Goal: Book appointment/travel/reservation

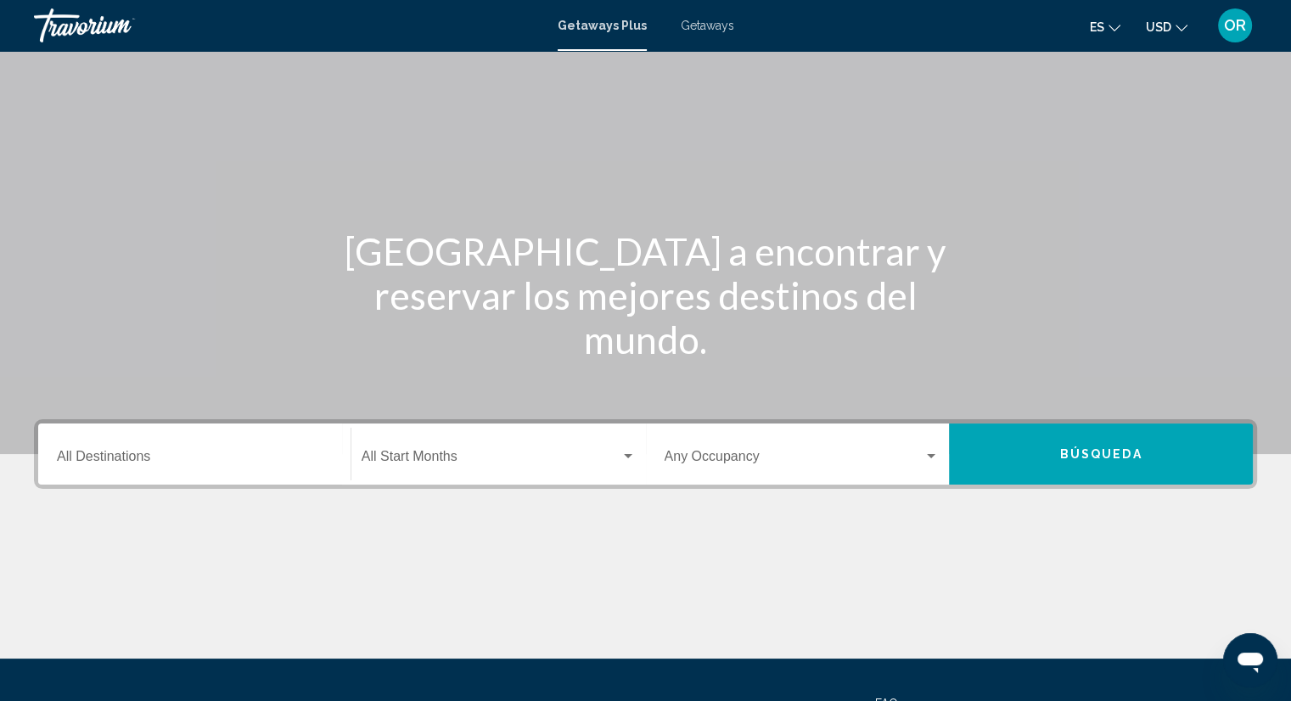
scroll to position [85, 0]
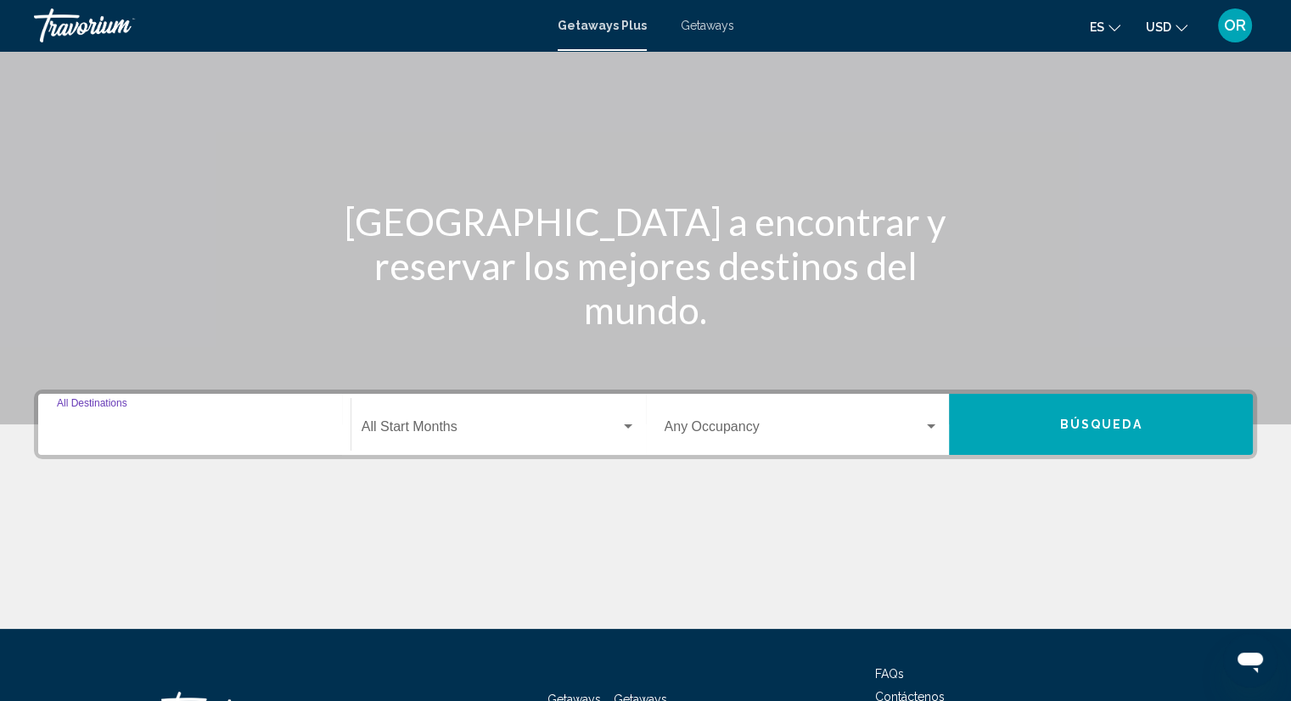
click at [187, 434] on input "Destination All Destinations" at bounding box center [194, 430] width 275 height 15
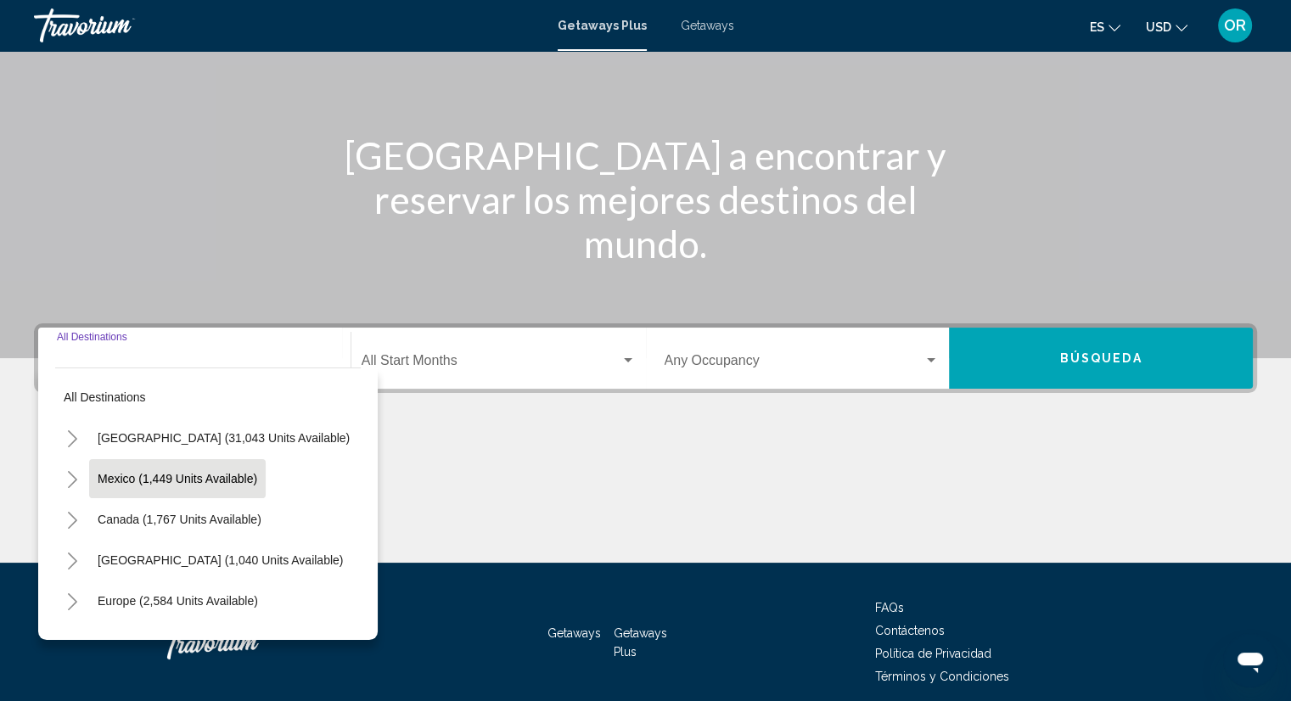
scroll to position [221, 0]
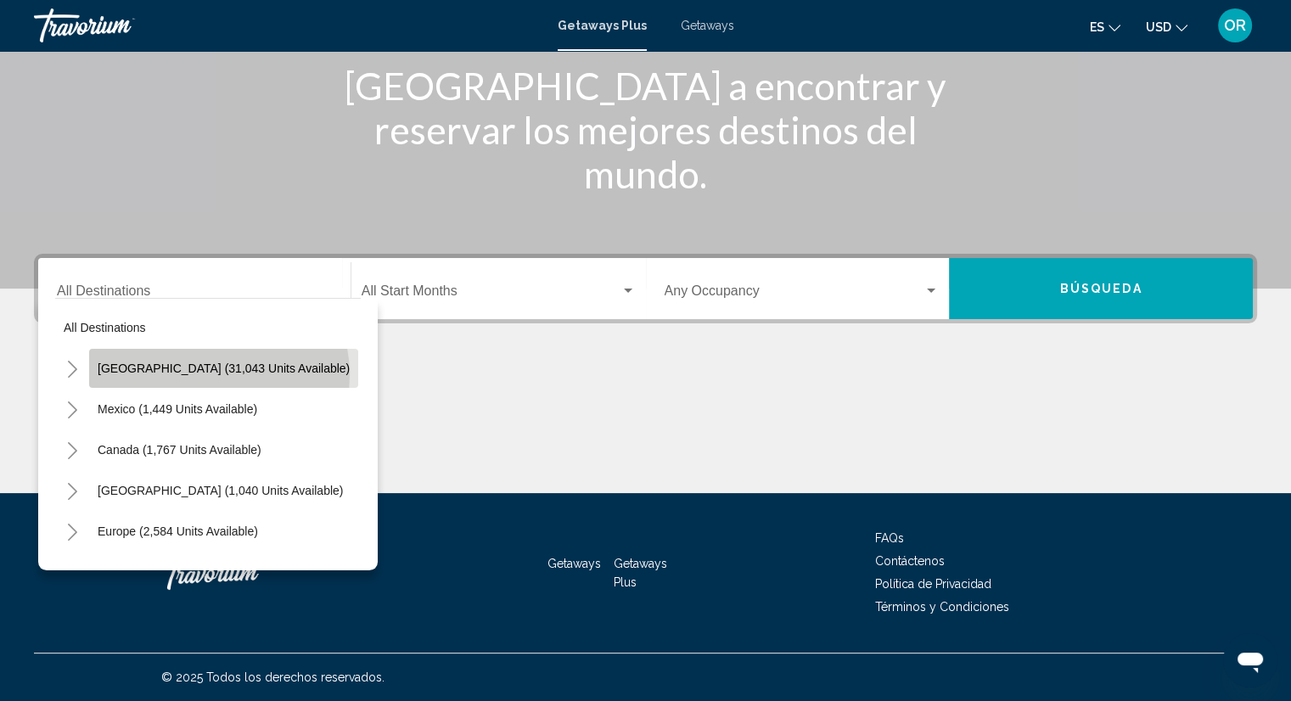
click at [219, 374] on span "[GEOGRAPHIC_DATA] (31,043 units available)" at bounding box center [224, 368] width 252 height 14
type input "**********"
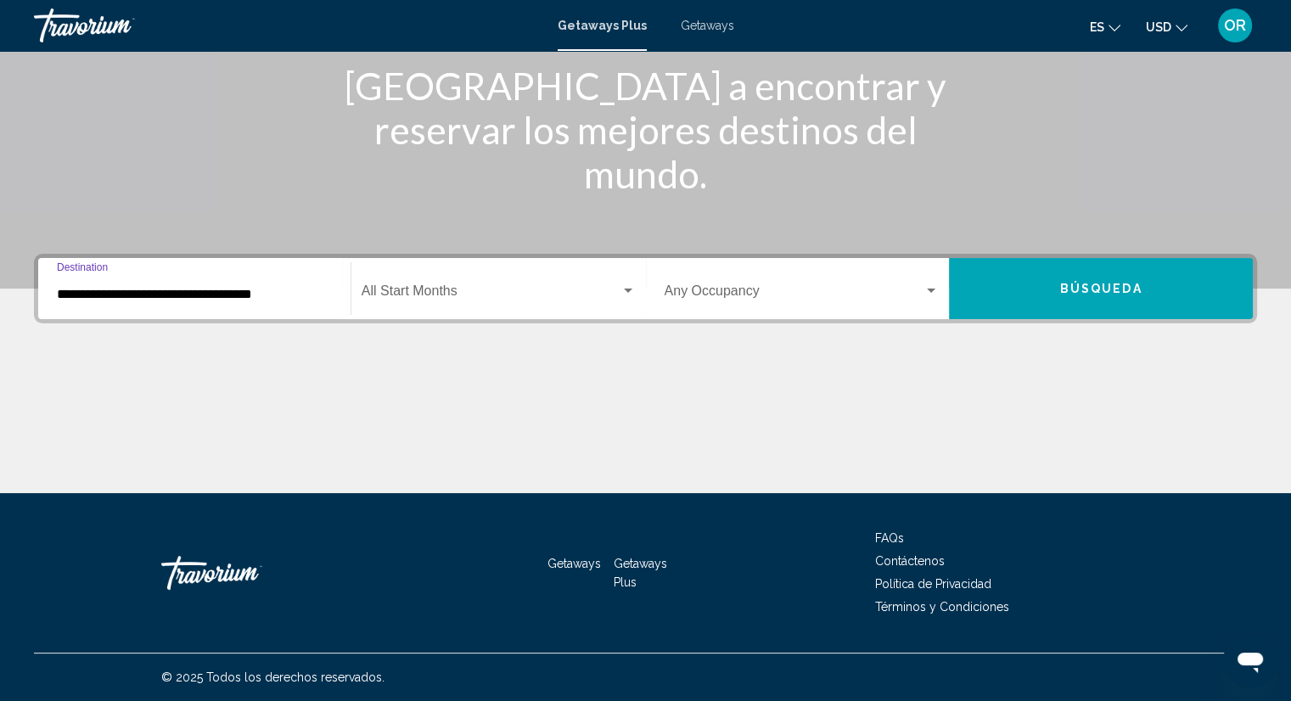
click at [628, 288] on div "Search widget" at bounding box center [628, 290] width 8 height 4
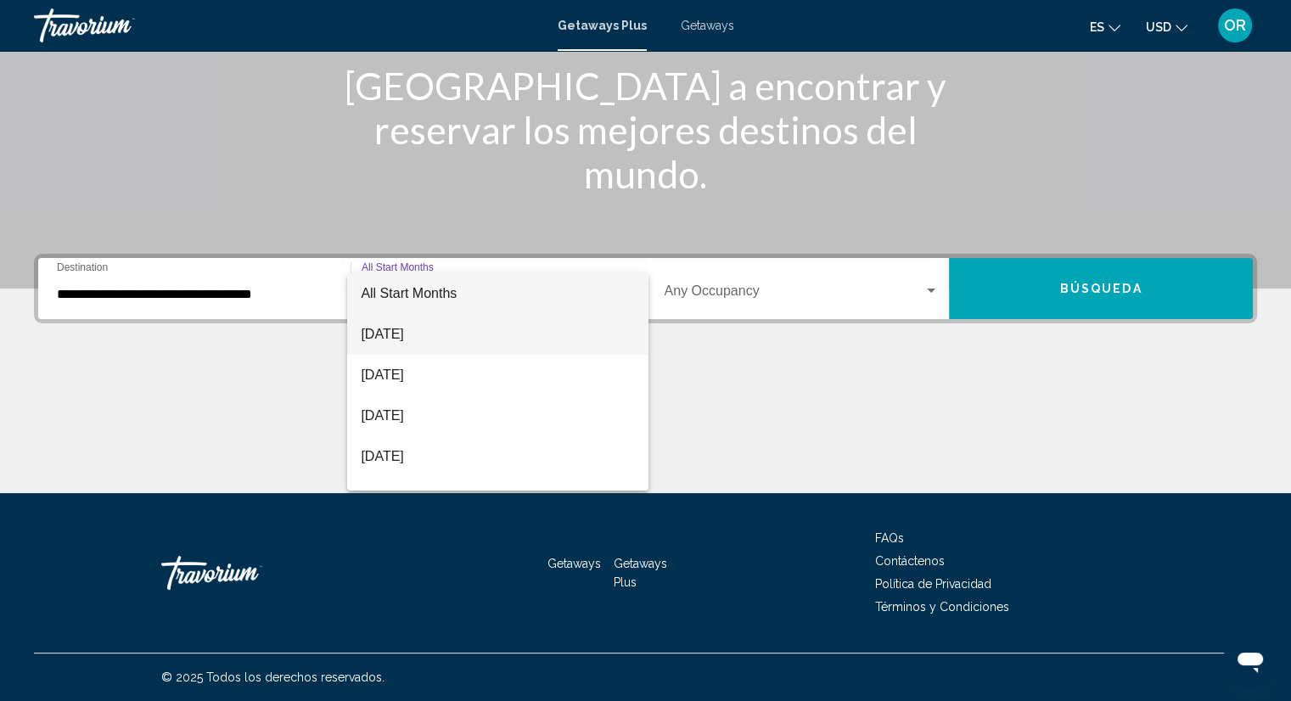
click at [451, 330] on span "[DATE]" at bounding box center [498, 334] width 274 height 41
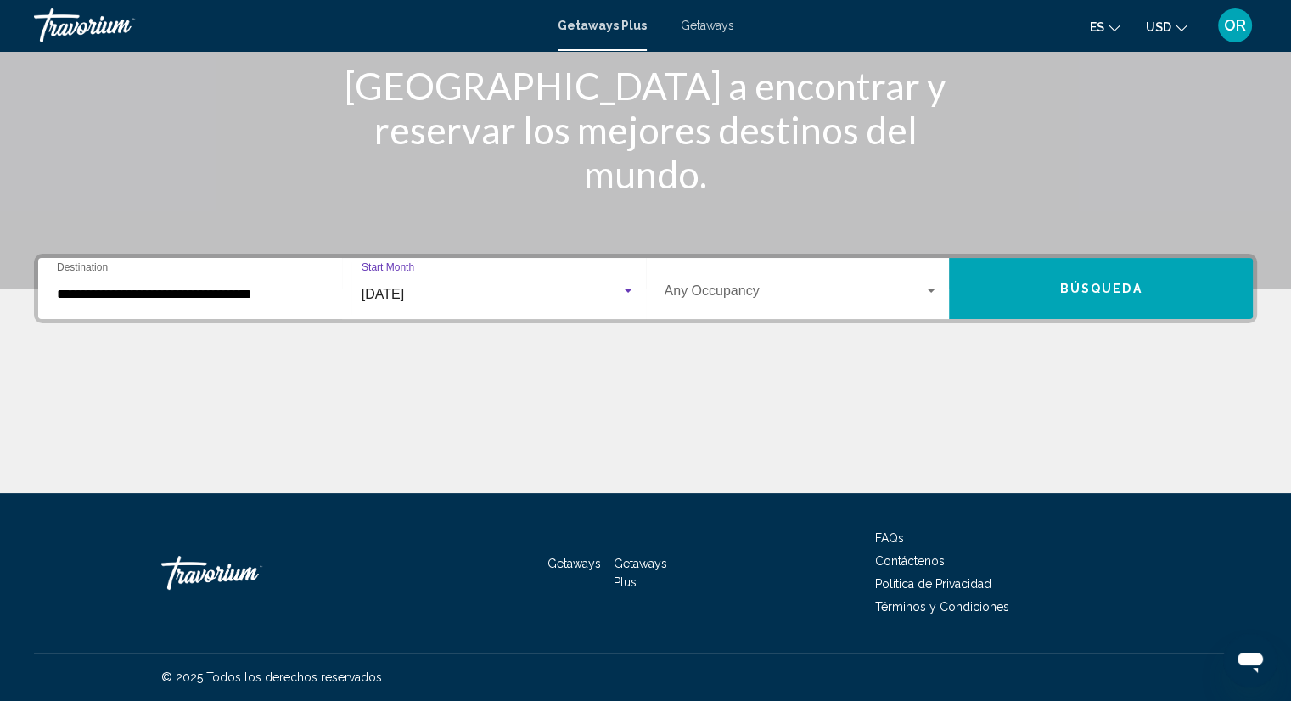
click at [933, 291] on div "Search widget" at bounding box center [931, 290] width 8 height 4
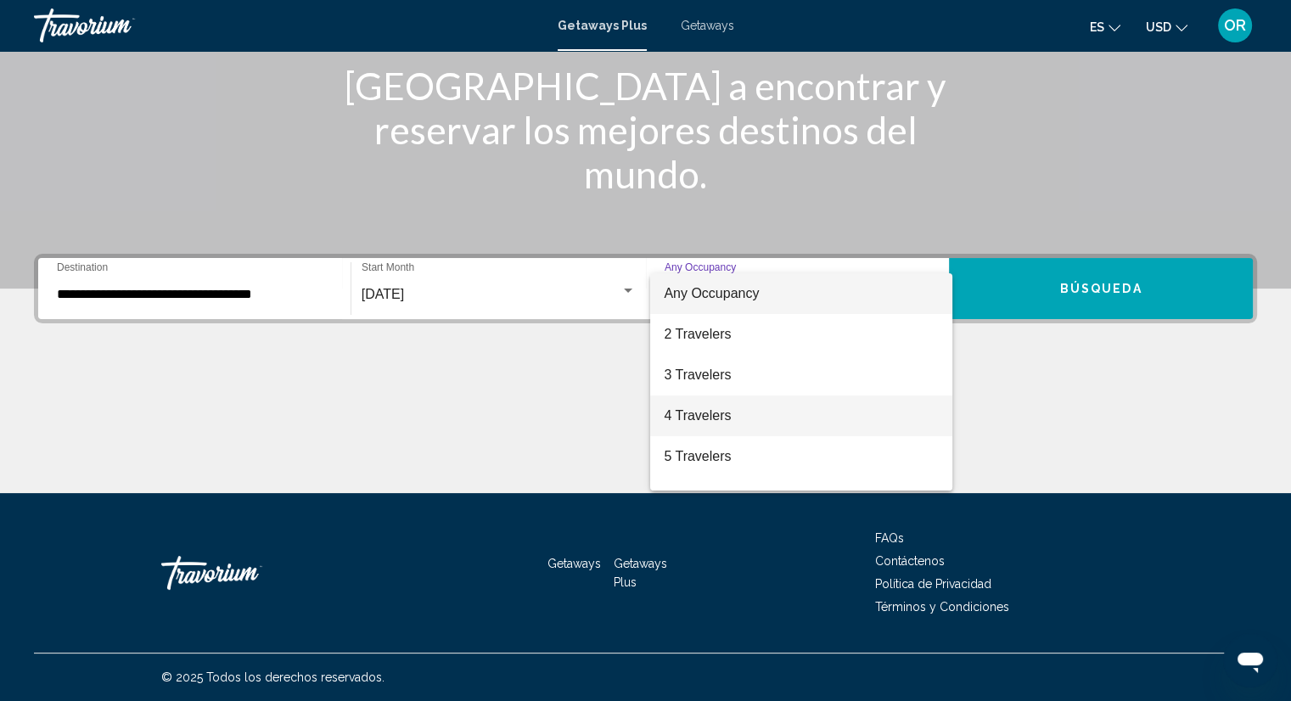
click at [707, 421] on span "4 Travelers" at bounding box center [801, 415] width 275 height 41
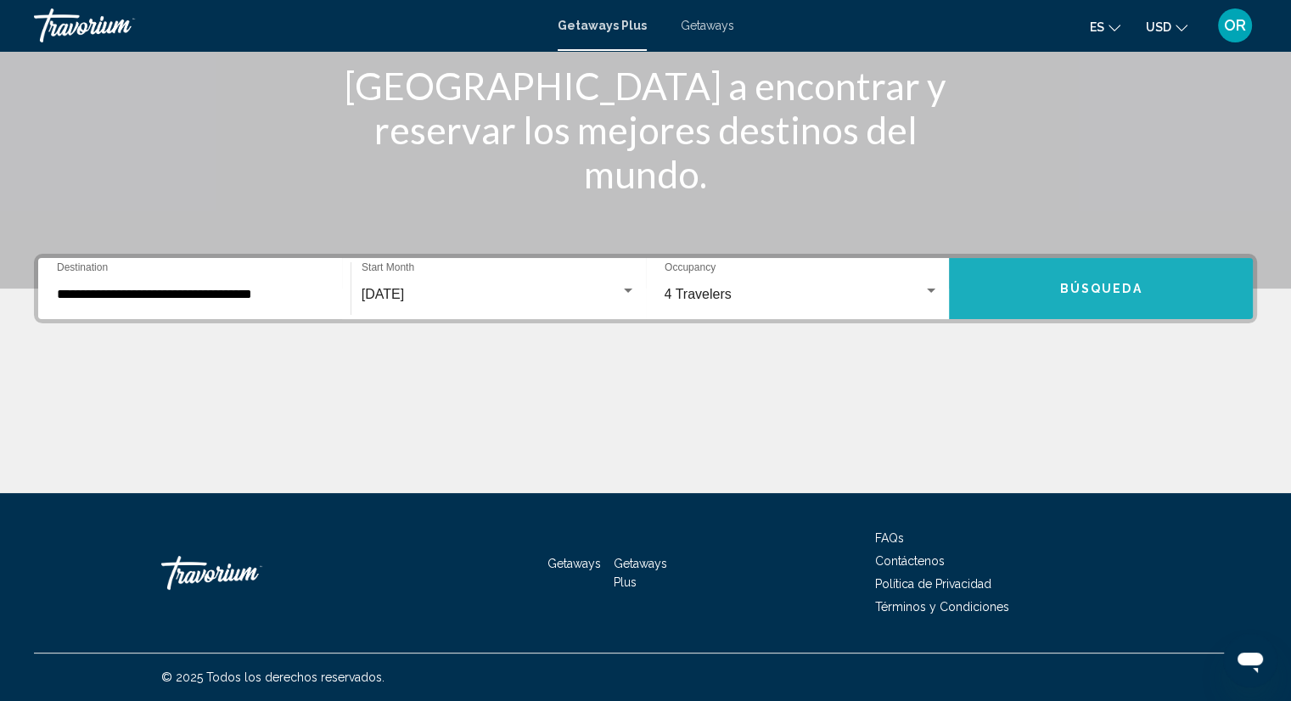
click at [1135, 283] on span "Búsqueda" at bounding box center [1101, 290] width 82 height 14
